Goal: Task Accomplishment & Management: Manage account settings

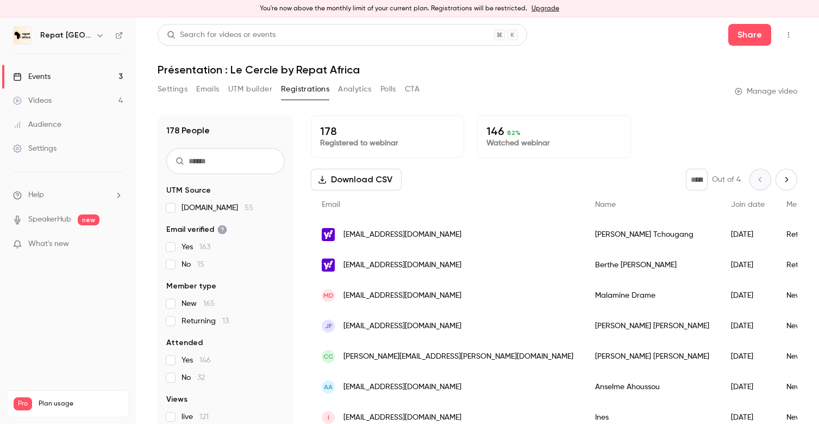
click at [60, 72] on link "Events 3" at bounding box center [68, 77] width 136 height 24
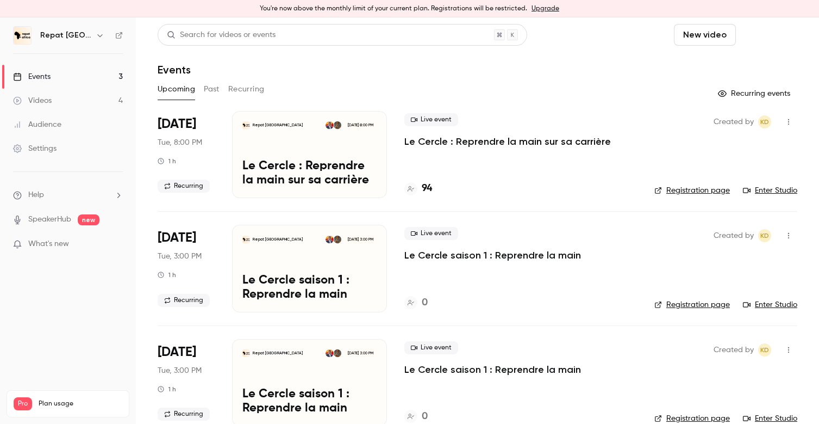
click at [781, 34] on button "Schedule" at bounding box center [769, 35] width 57 height 22
click at [733, 64] on div "One time event" at bounding box center [747, 64] width 83 height 11
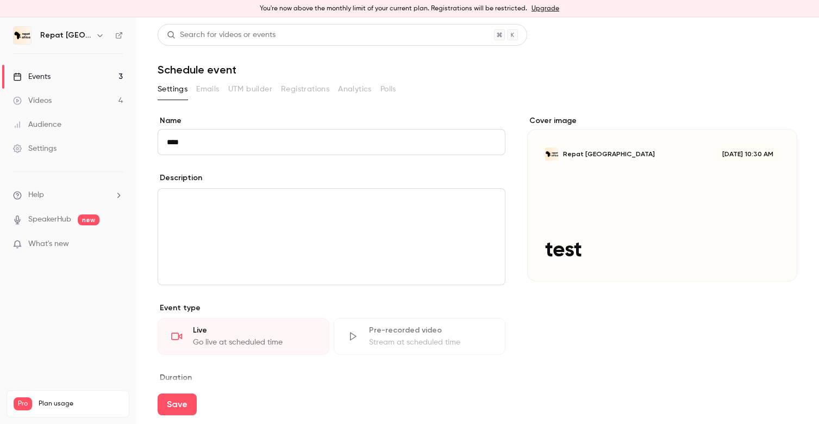
type input "****"
click at [278, 237] on div "editor" at bounding box center [331, 237] width 347 height 96
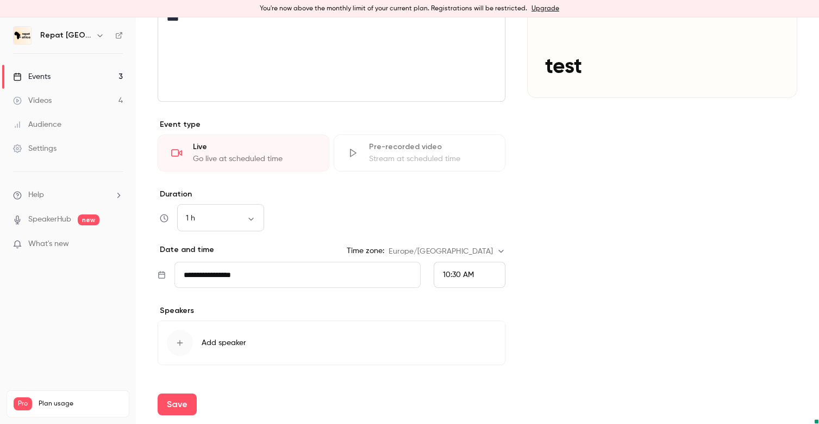
scroll to position [195, 0]
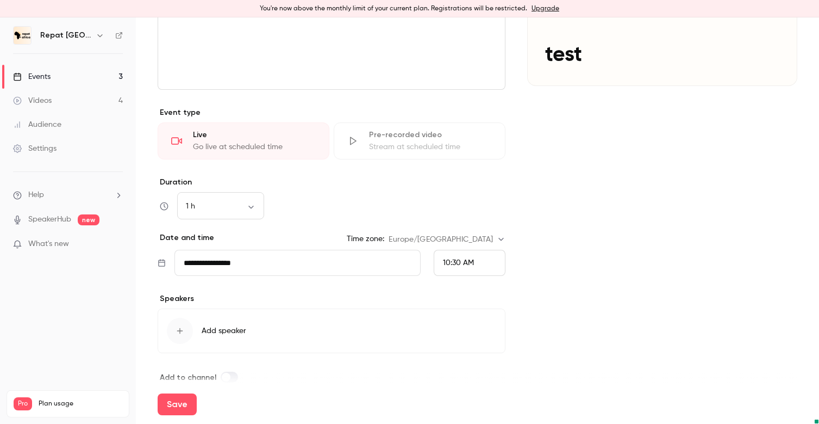
click at [426, 266] on div "**********" at bounding box center [332, 263] width 348 height 26
click at [447, 264] on span "10:30 AM" at bounding box center [458, 263] width 31 height 8
click at [469, 170] on div "1:00 PM" at bounding box center [469, 175] width 53 height 11
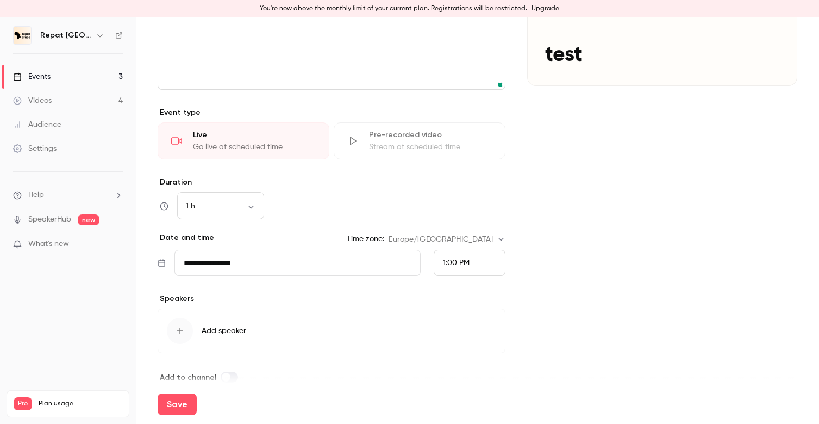
click at [465, 259] on span "1:00 PM" at bounding box center [456, 263] width 27 height 8
click at [542, 241] on div at bounding box center [409, 212] width 819 height 424
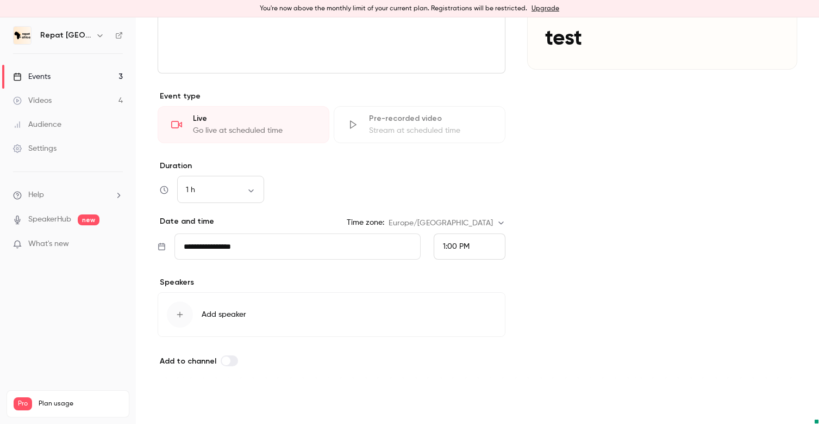
click at [188, 406] on button "Save" at bounding box center [177, 404] width 39 height 22
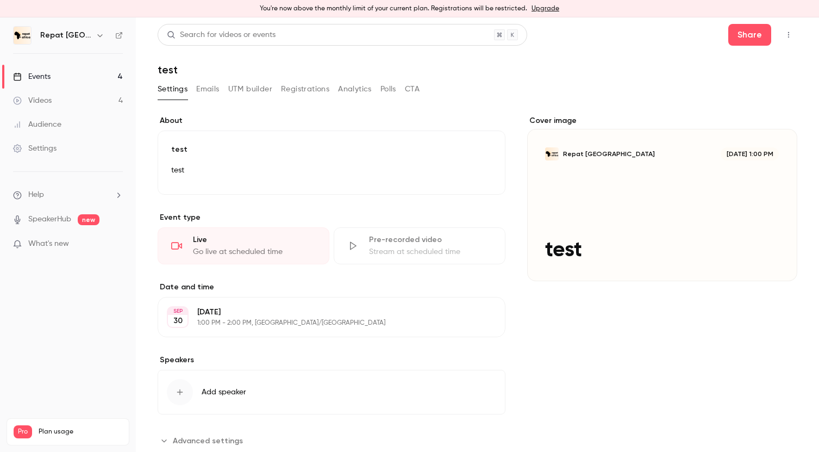
click at [19, 35] on img at bounding box center [22, 35] width 17 height 17
click at [797, 36] on button "button" at bounding box center [788, 34] width 17 height 17
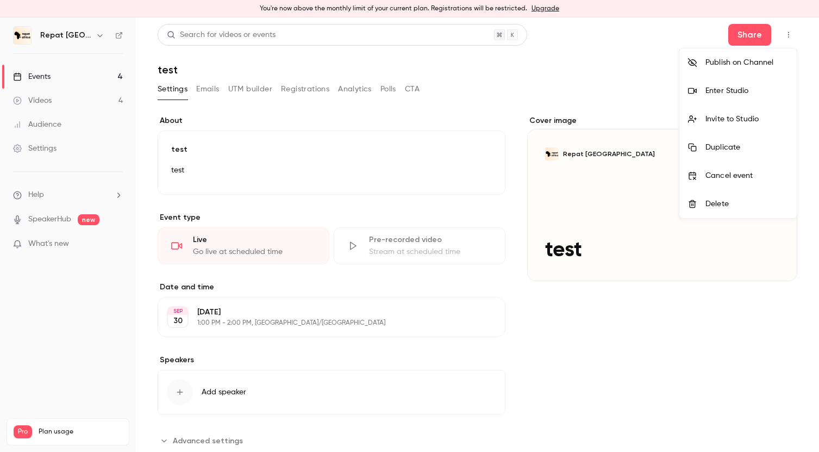
click at [79, 38] on div at bounding box center [409, 226] width 819 height 452
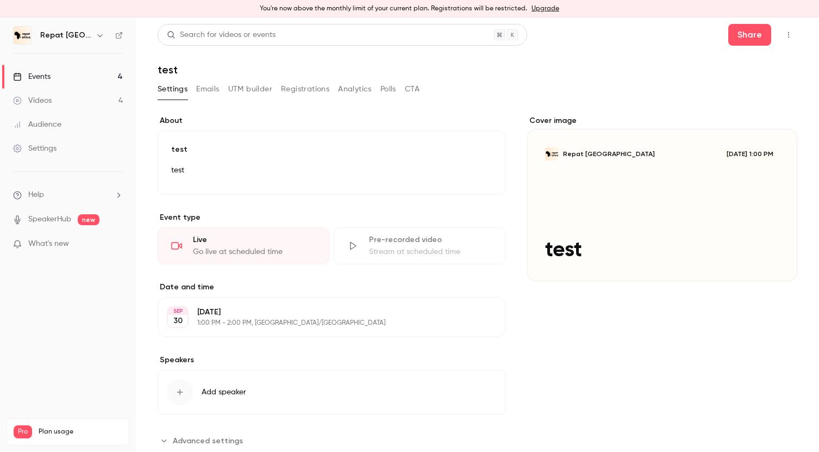
click at [60, 33] on h6 "Repat [GEOGRAPHIC_DATA]" at bounding box center [65, 35] width 51 height 11
click at [98, 36] on button "button" at bounding box center [100, 35] width 13 height 13
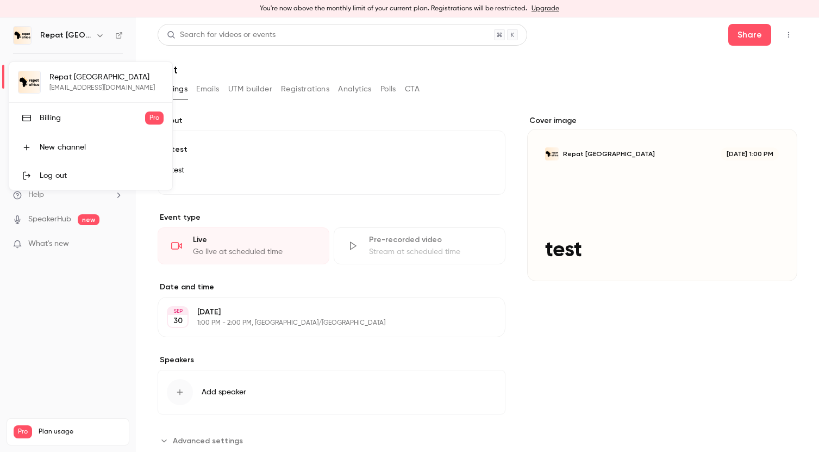
click at [92, 172] on div "Log out" at bounding box center [102, 175] width 124 height 11
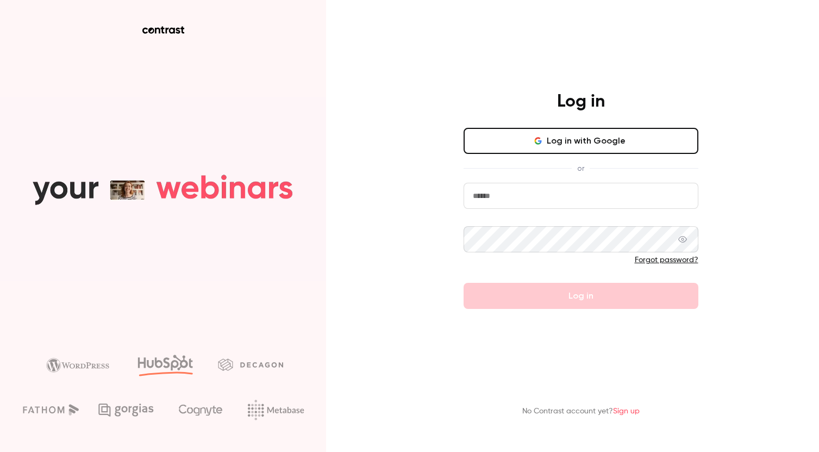
click at [656, 261] on link "Forgot password?" at bounding box center [667, 260] width 64 height 8
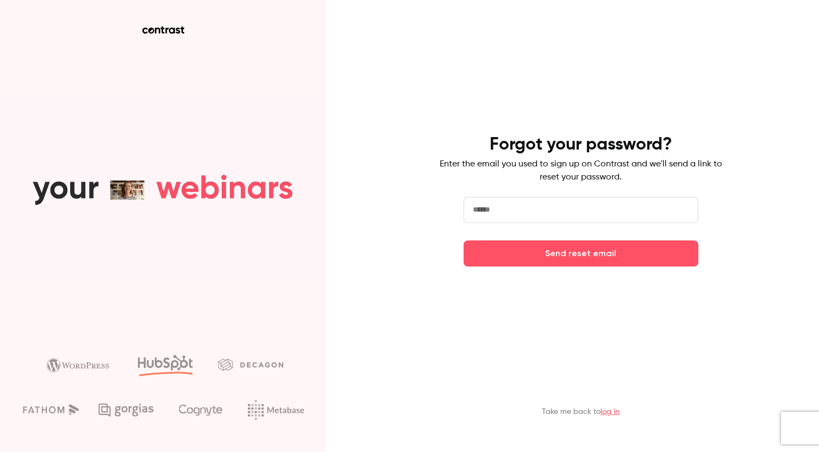
click at [563, 206] on input "email" at bounding box center [581, 210] width 235 height 26
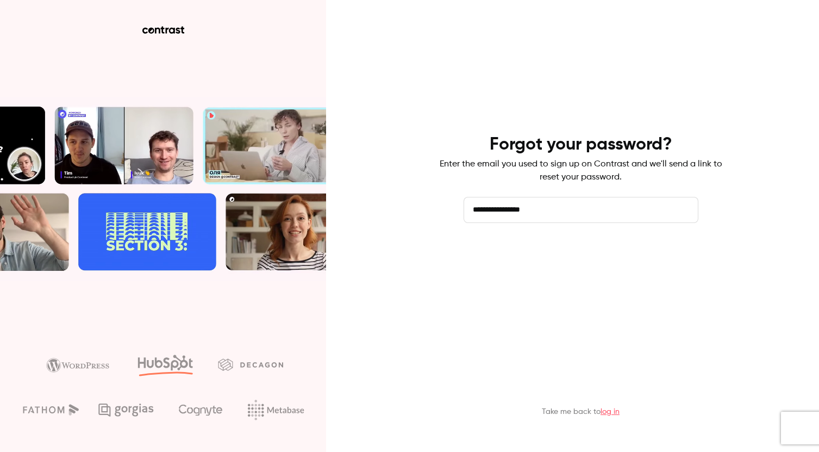
type input "**********"
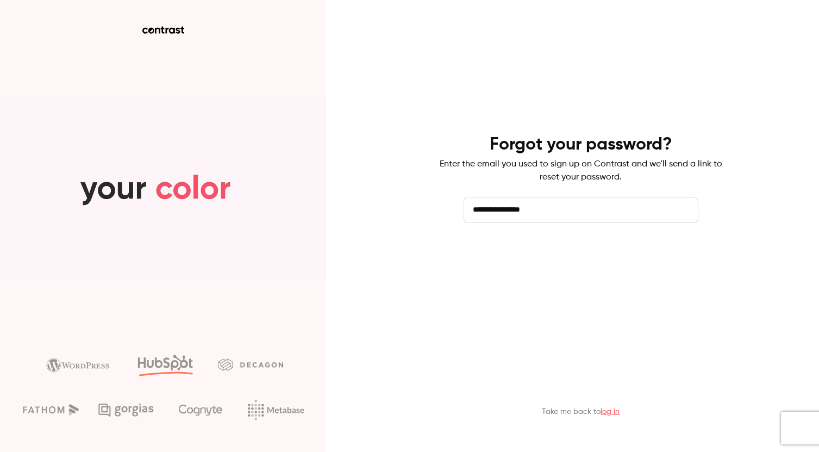
click at [556, 253] on button "Send reset email" at bounding box center [581, 253] width 235 height 26
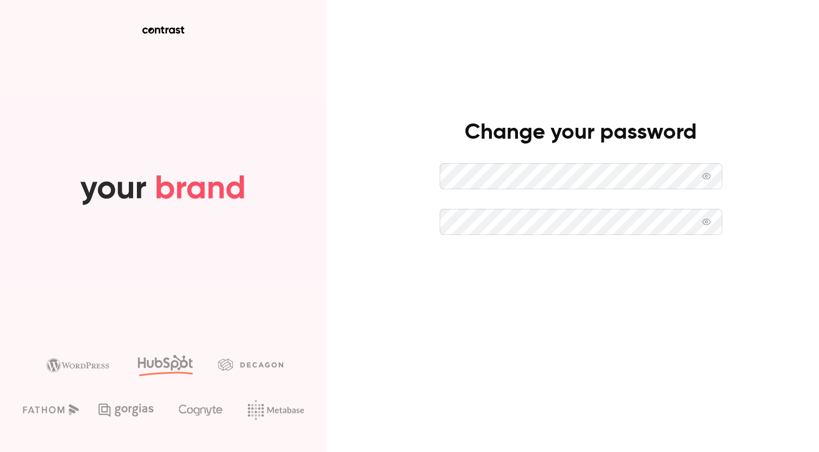
click at [503, 273] on button "Set new password" at bounding box center [581, 267] width 283 height 26
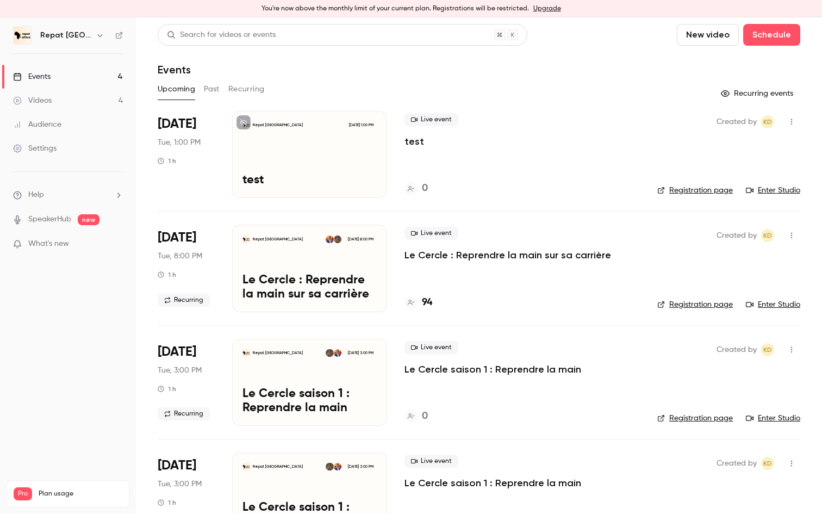
click at [352, 155] on div "Repat Africa Sep 30, 1:00 PM test" at bounding box center [309, 154] width 155 height 87
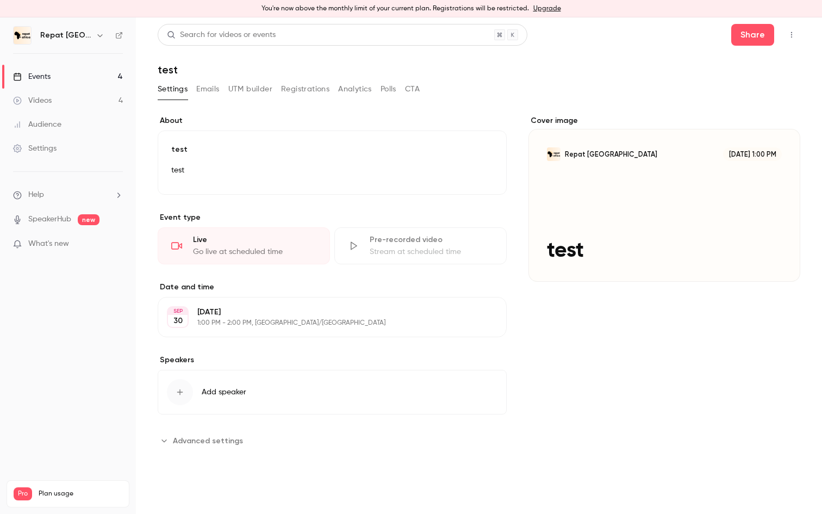
click at [792, 31] on icon "button" at bounding box center [791, 35] width 9 height 8
click at [54, 77] on div at bounding box center [411, 257] width 822 height 514
click at [47, 79] on div "Events" at bounding box center [32, 76] width 38 height 11
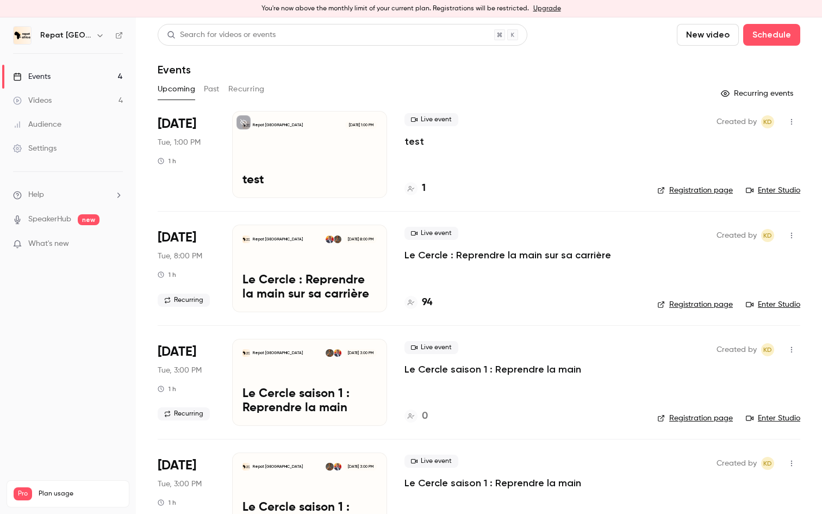
click at [425, 189] on h4 "1" at bounding box center [424, 188] width 4 height 15
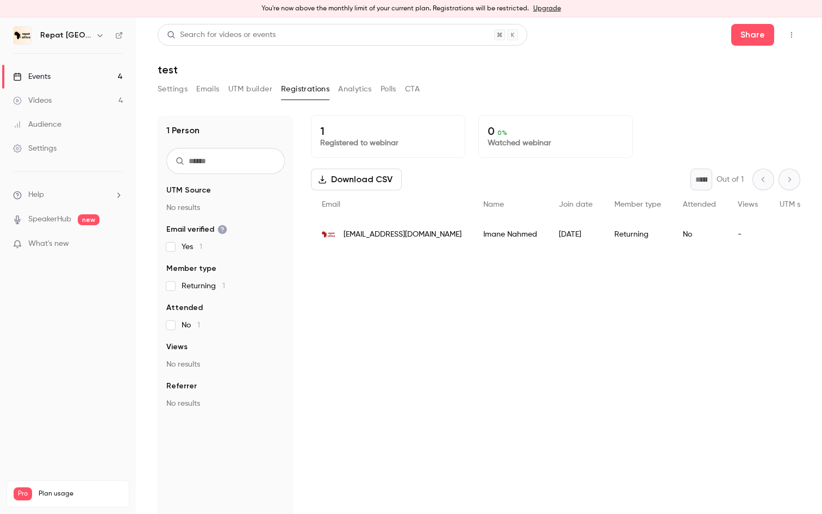
click at [54, 39] on h6 "Repat [GEOGRAPHIC_DATA]" at bounding box center [65, 35] width 51 height 11
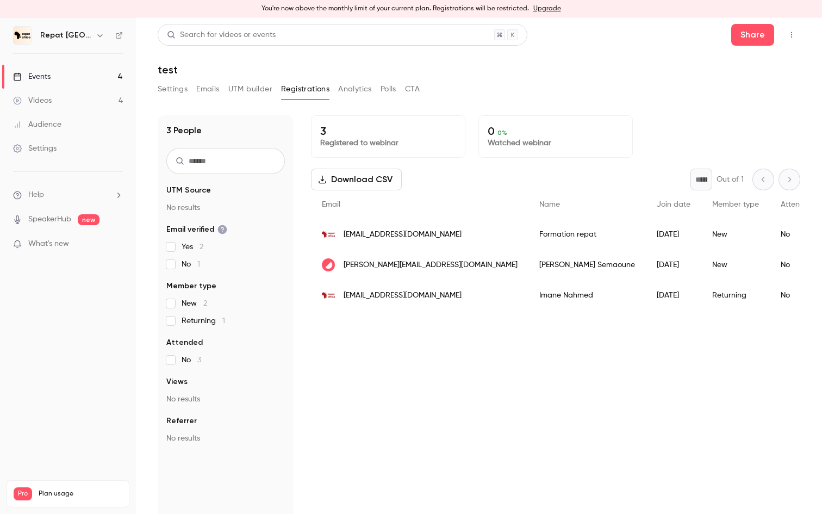
click at [52, 77] on link "Events 4" at bounding box center [68, 77] width 136 height 24
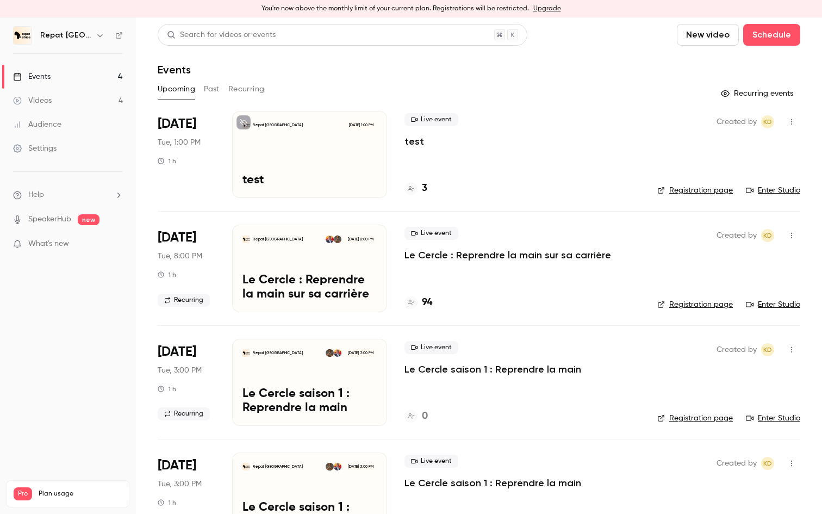
click at [794, 125] on icon "button" at bounding box center [791, 122] width 9 height 8
click at [735, 260] on div "Delete" at bounding box center [749, 262] width 83 height 11
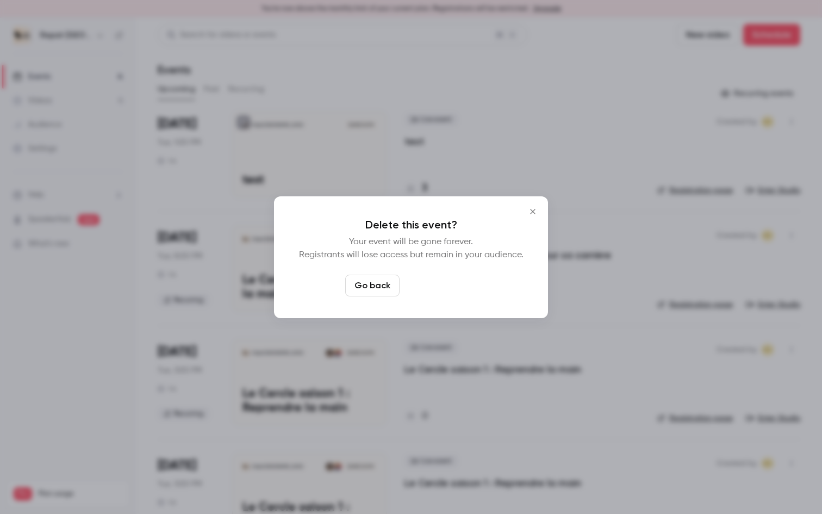
click at [449, 285] on button "Delete event" at bounding box center [440, 286] width 73 height 22
